Goal: Use online tool/utility

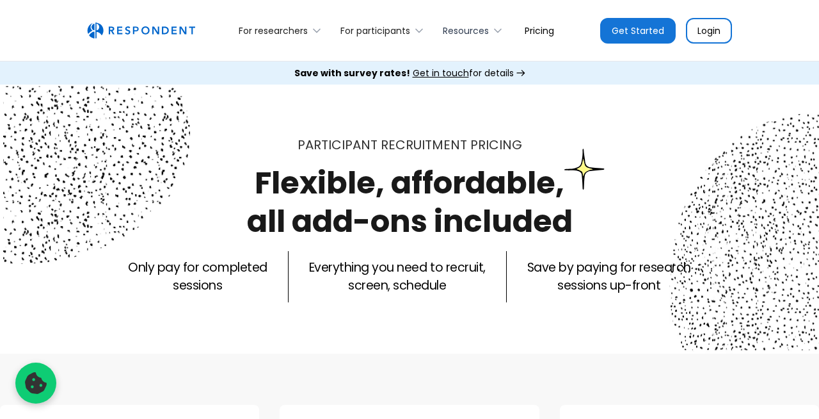
click at [484, 33] on div "Resources" at bounding box center [466, 30] width 46 height 13
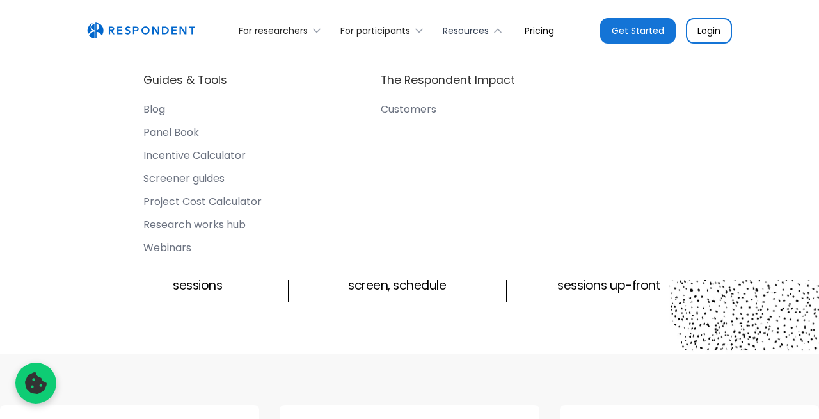
click at [484, 33] on div "Resources" at bounding box center [466, 30] width 46 height 13
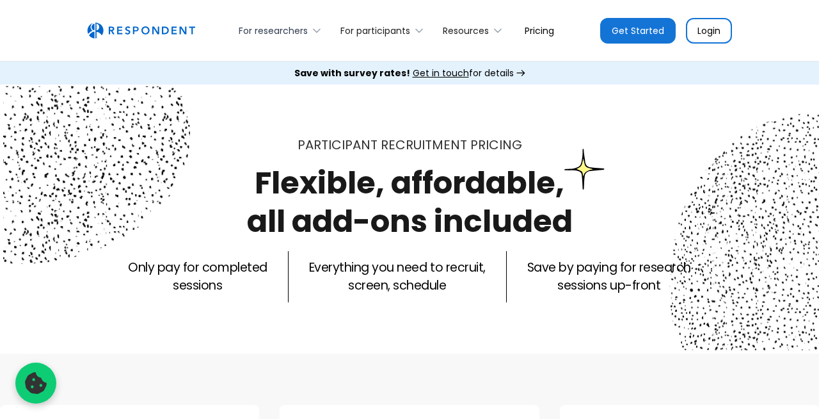
click at [294, 20] on div "For researchers" at bounding box center [283, 30] width 102 height 30
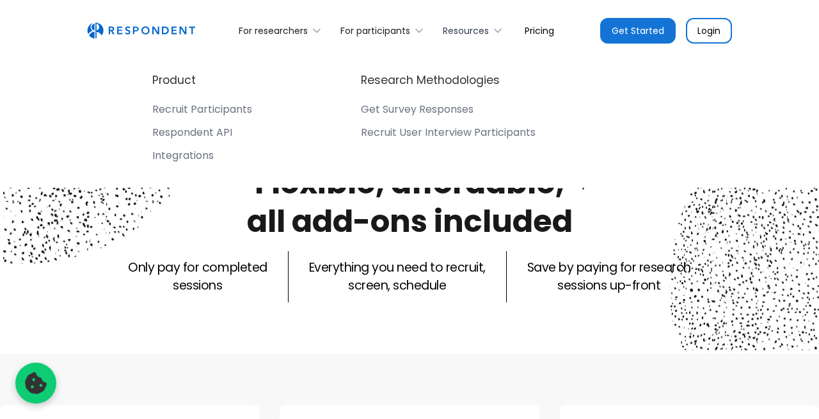
click at [465, 30] on div "Resources" at bounding box center [466, 30] width 46 height 13
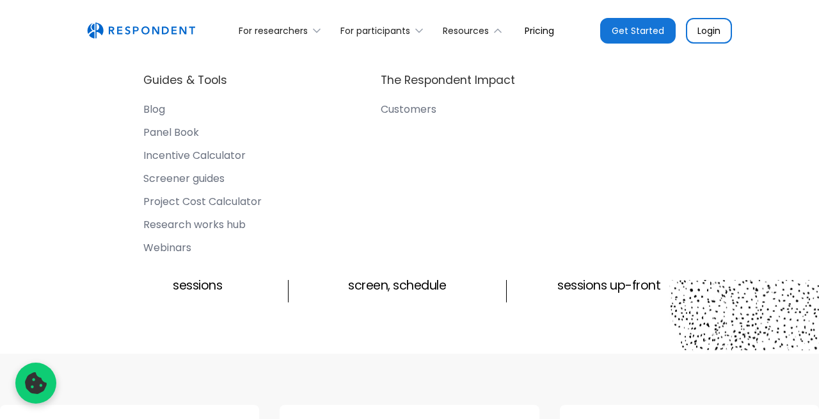
click at [162, 149] on div "Incentive Calculator" at bounding box center [194, 155] width 102 height 13
